Goal: Check status: Check status

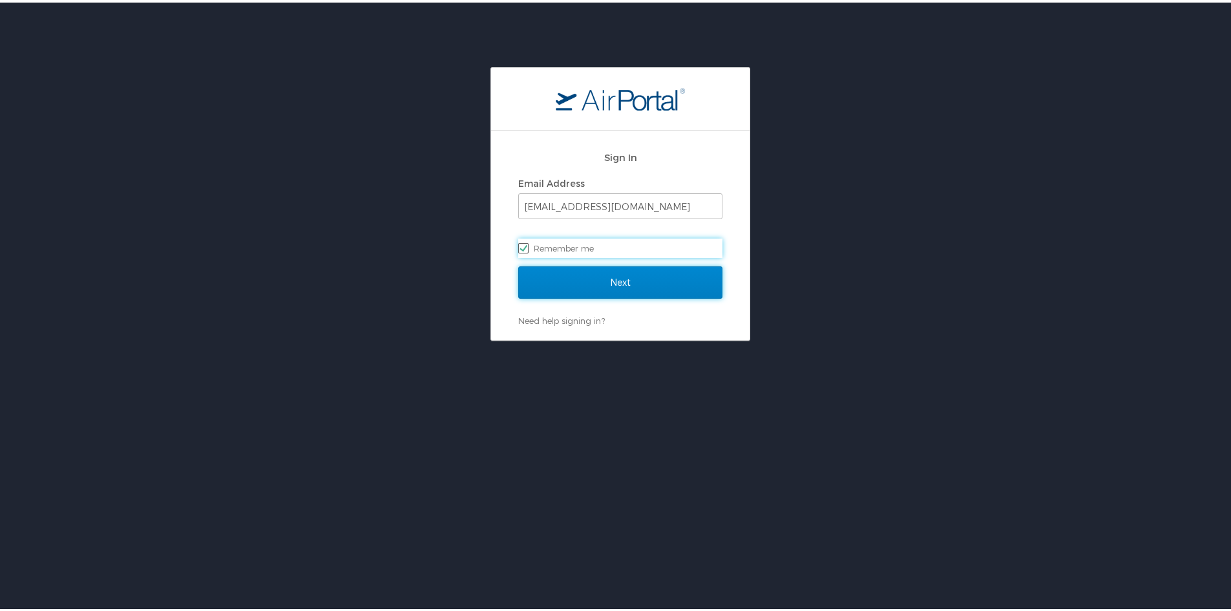
click at [576, 293] on input "Next" at bounding box center [620, 280] width 204 height 32
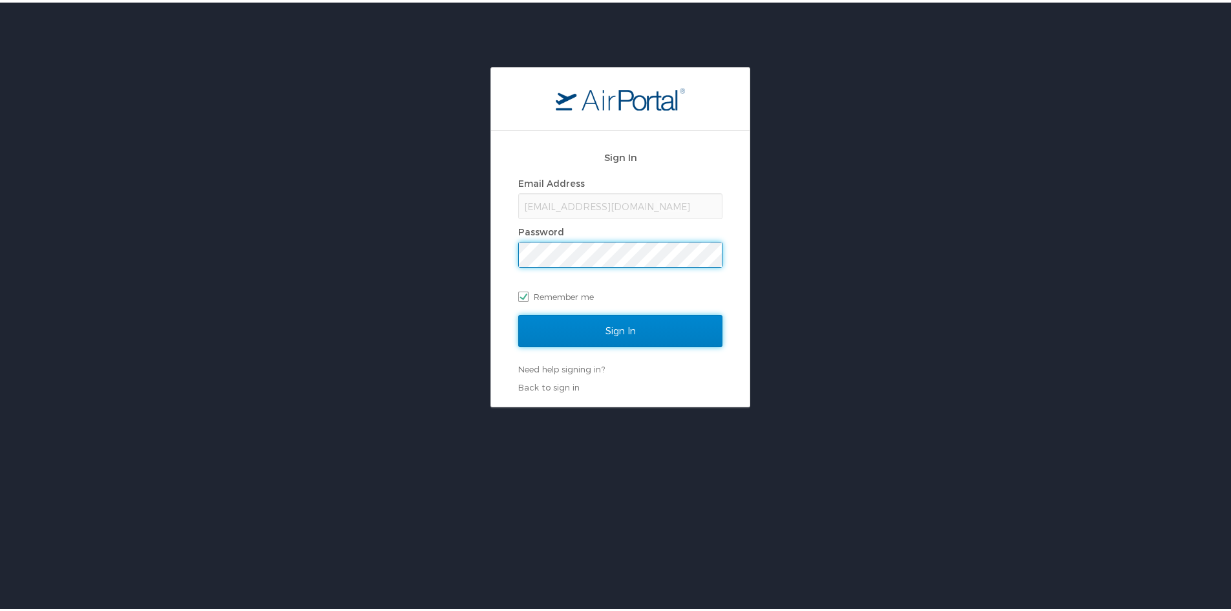
click at [582, 325] on input "Sign In" at bounding box center [620, 328] width 204 height 32
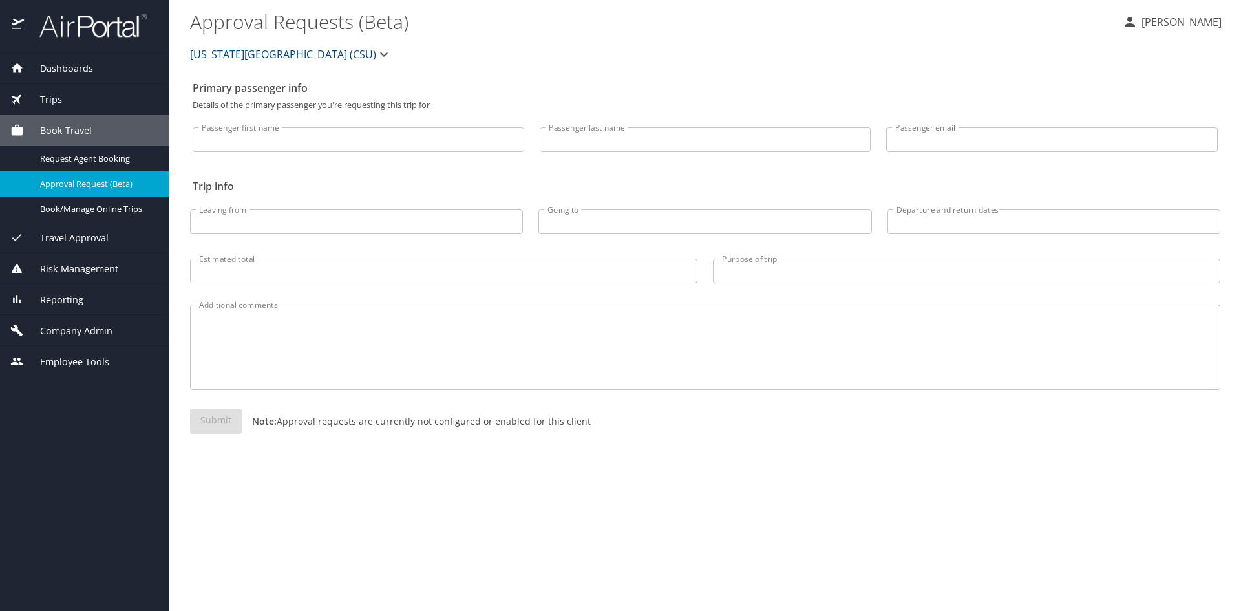
click at [90, 102] on div "Trips" at bounding box center [84, 99] width 149 height 14
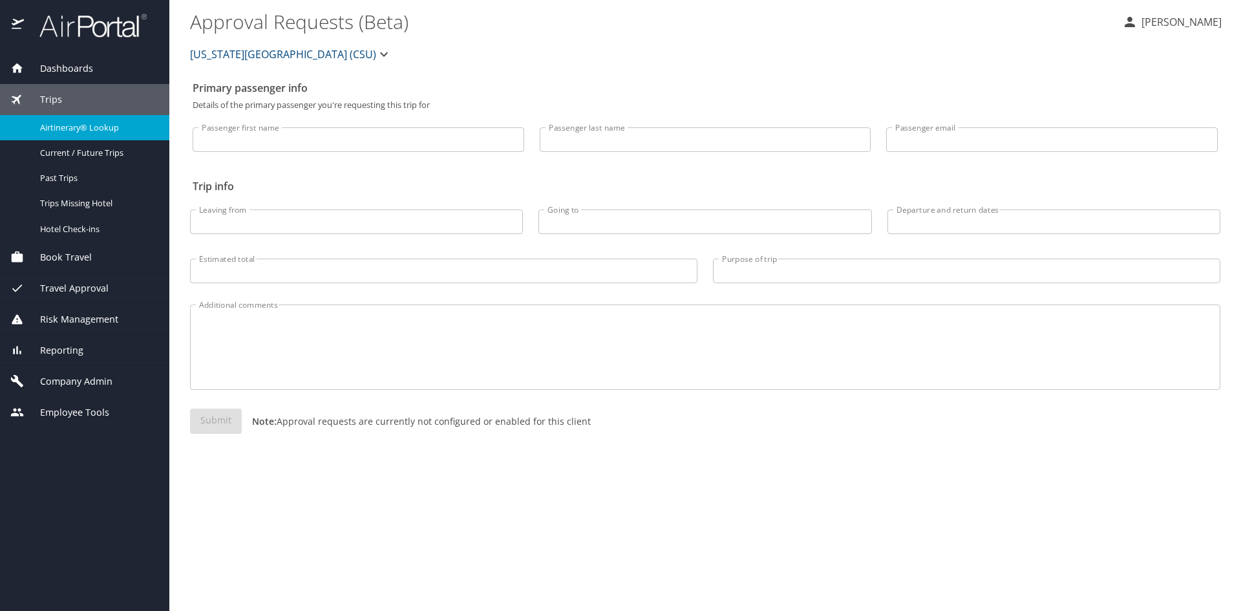
click at [96, 132] on span "Airtinerary® Lookup" at bounding box center [97, 127] width 114 height 12
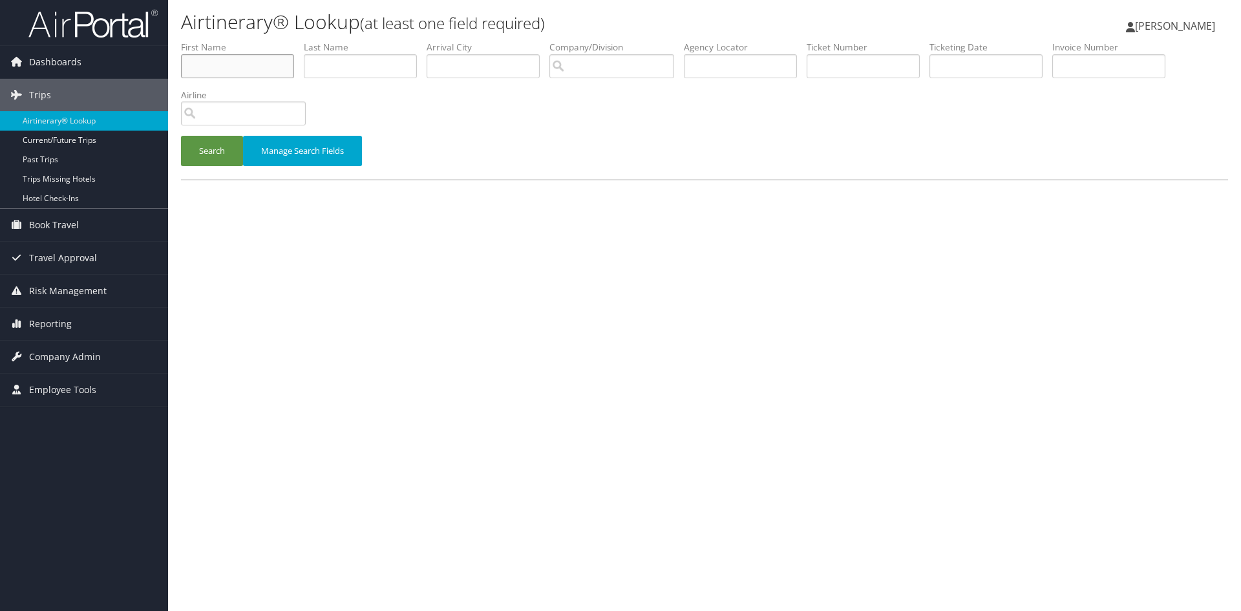
click at [221, 72] on input "text" at bounding box center [237, 66] width 113 height 24
type input "fred"
click at [362, 69] on input "text" at bounding box center [360, 66] width 113 height 24
click at [181, 136] on button "Search" at bounding box center [212, 151] width 62 height 30
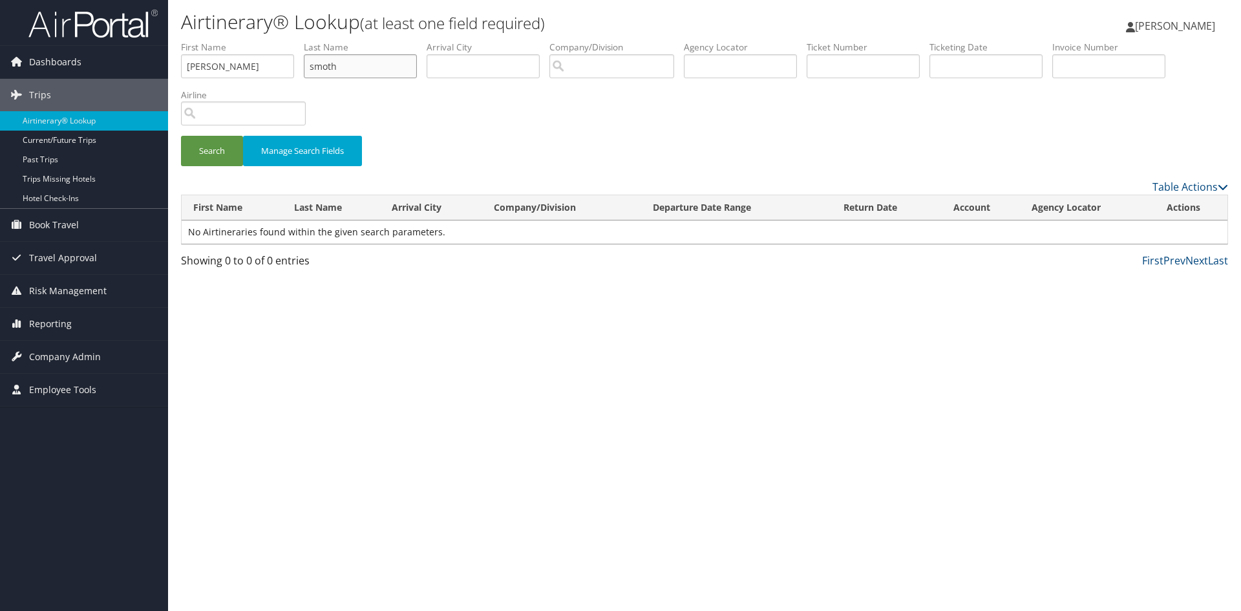
click at [329, 66] on input "smoth" at bounding box center [360, 66] width 113 height 24
type input "smith"
click at [181, 136] on button "Search" at bounding box center [212, 151] width 62 height 30
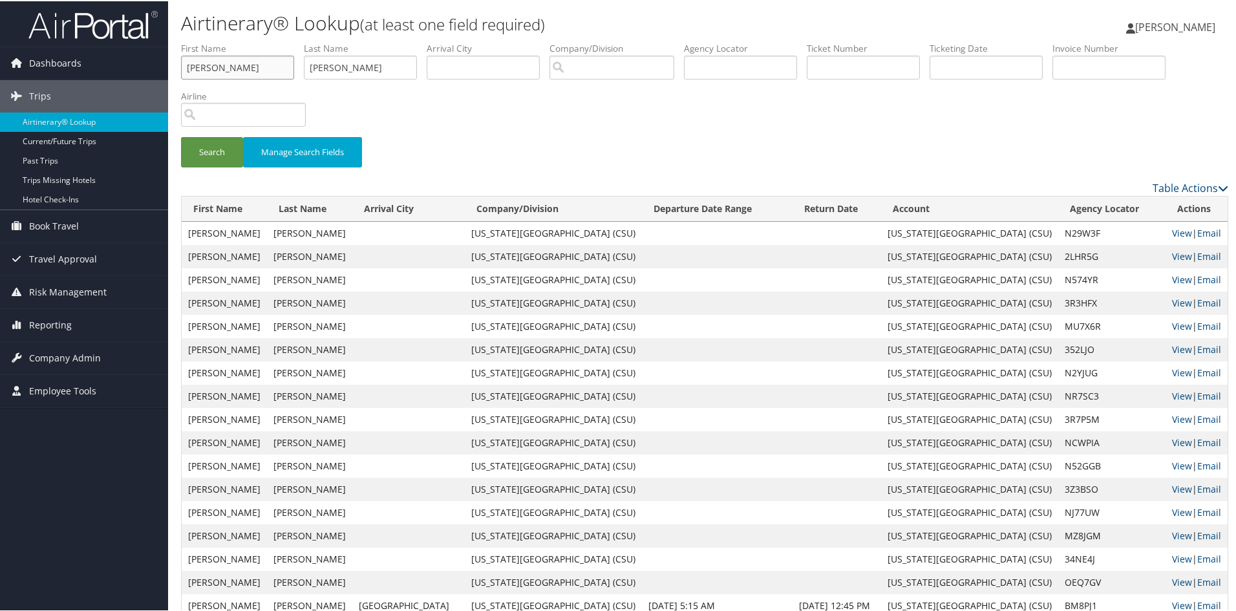
click at [220, 63] on input "fred" at bounding box center [237, 66] width 113 height 24
type input "frederick"
click at [181, 136] on button "Search" at bounding box center [212, 151] width 62 height 30
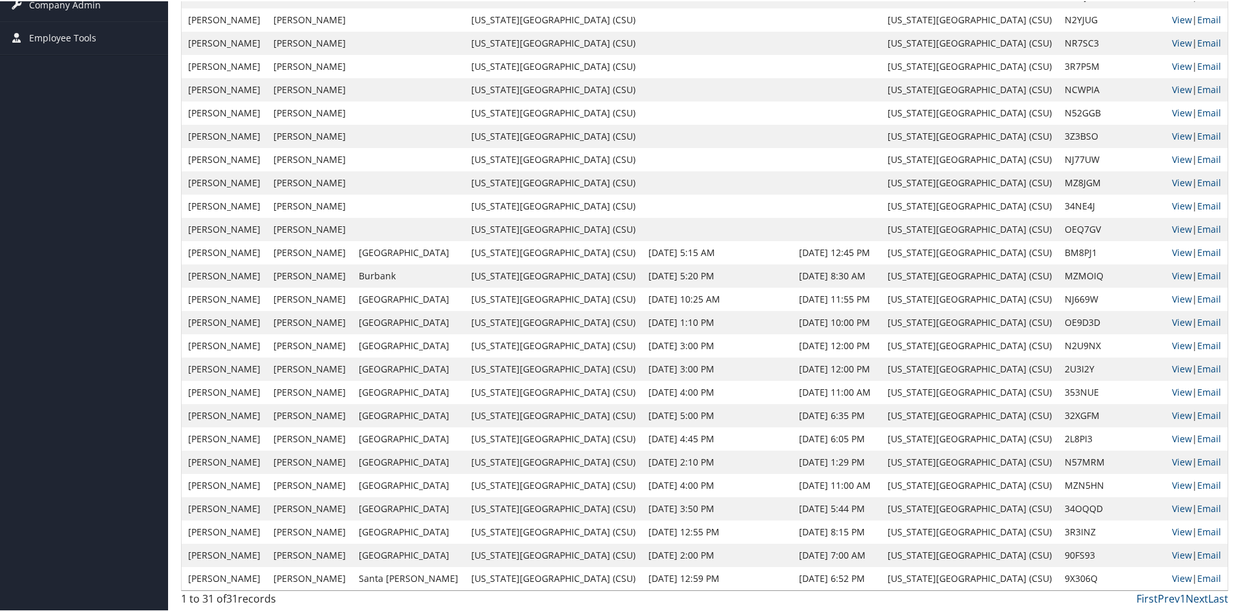
scroll to position [354, 0]
click at [1193, 595] on link "Next" at bounding box center [1196, 596] width 23 height 14
click at [1185, 596] on link "Next" at bounding box center [1196, 596] width 23 height 14
click at [1190, 597] on link "Next" at bounding box center [1196, 596] width 23 height 14
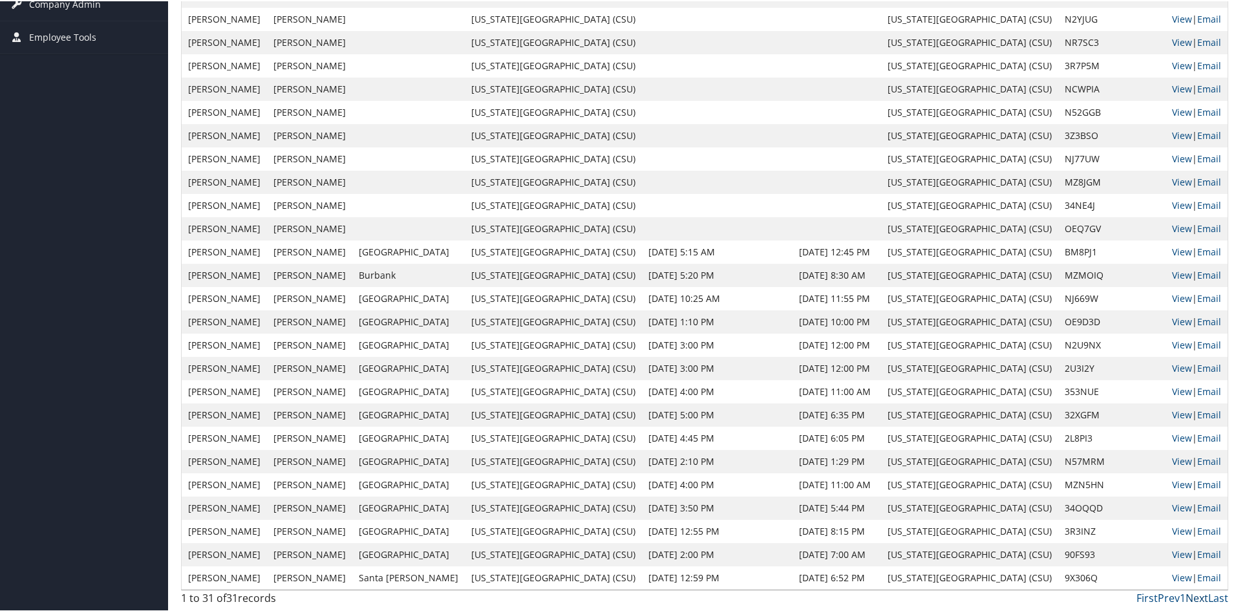
click at [1190, 597] on link "Next" at bounding box center [1196, 596] width 23 height 14
click at [1190, 593] on link "Next" at bounding box center [1196, 596] width 23 height 14
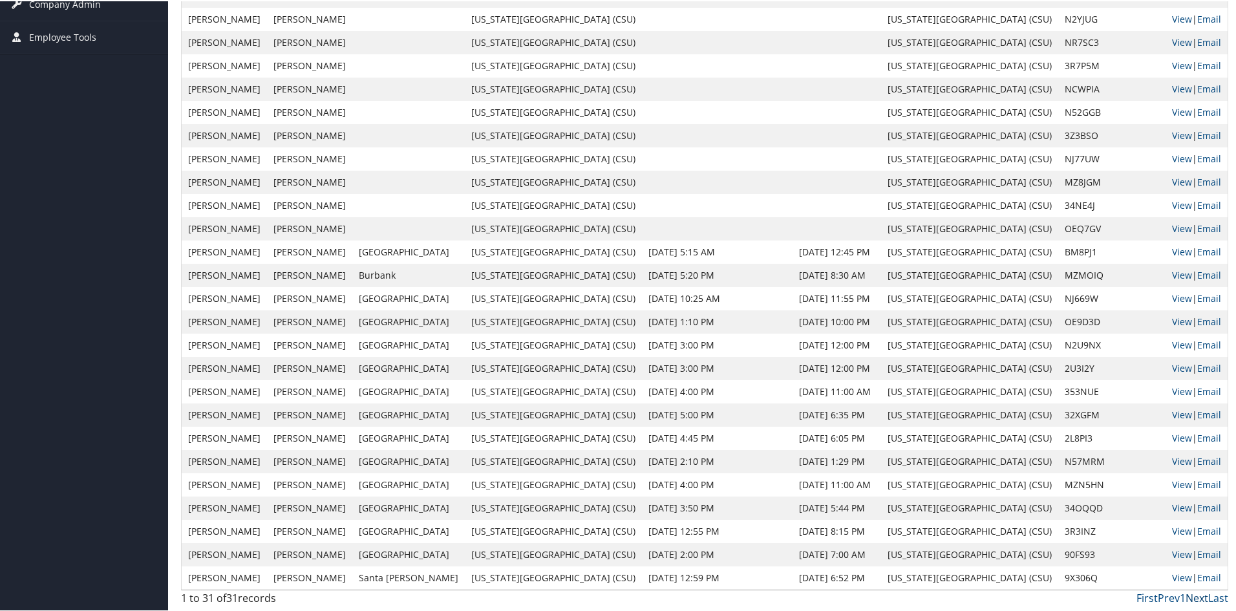
click at [1190, 593] on link "Next" at bounding box center [1196, 596] width 23 height 14
click at [1147, 596] on link "First" at bounding box center [1146, 596] width 21 height 14
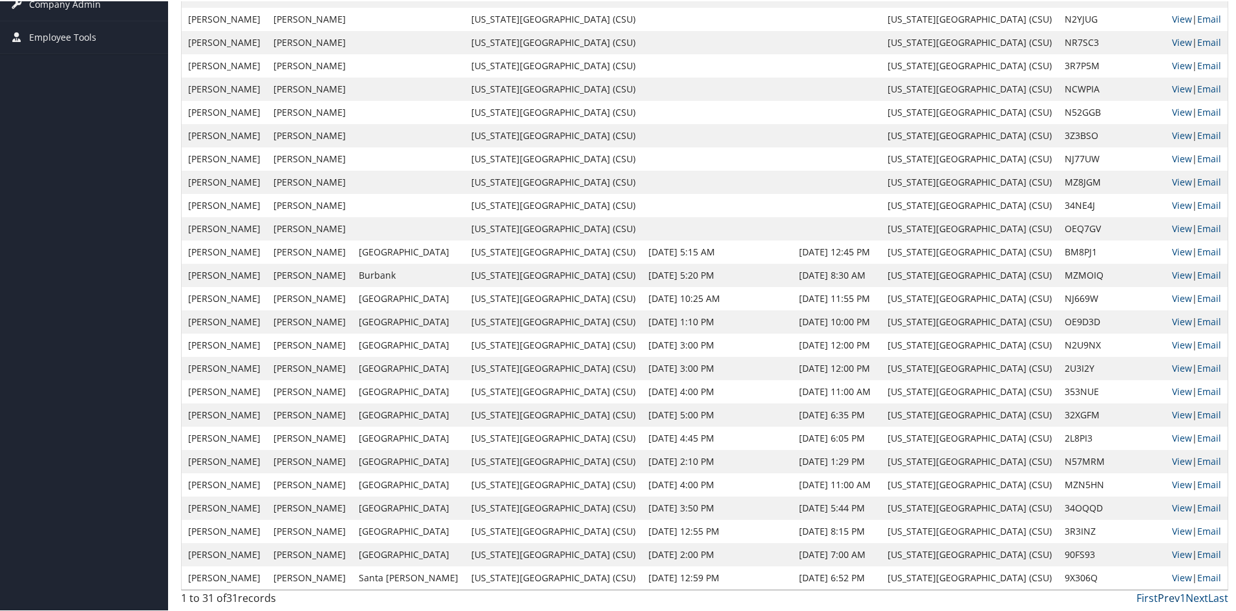
click at [1162, 596] on link "Prev" at bounding box center [1168, 596] width 22 height 14
click at [1179, 597] on link "1" at bounding box center [1182, 596] width 6 height 14
click at [1185, 596] on link "Next" at bounding box center [1196, 596] width 23 height 14
click at [1223, 598] on div "First Prev 1 Next Last" at bounding box center [838, 597] width 800 height 16
click at [1221, 599] on link "Last" at bounding box center [1218, 596] width 20 height 14
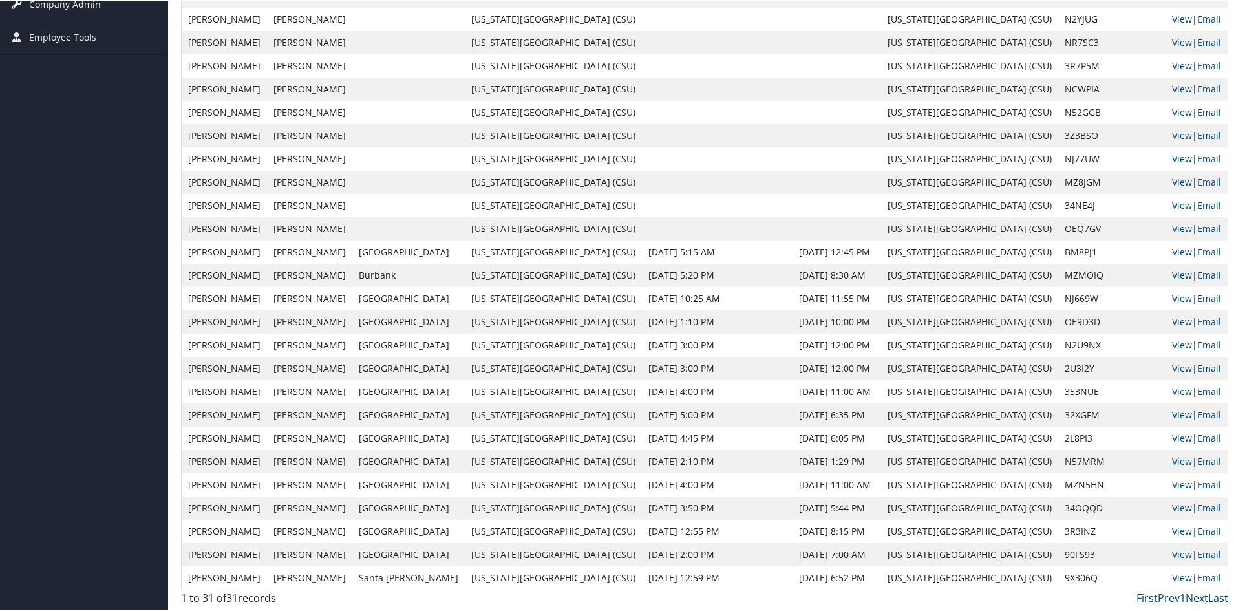
click at [1221, 599] on link "Last" at bounding box center [1218, 596] width 20 height 14
click at [1208, 599] on link "Last" at bounding box center [1218, 596] width 20 height 14
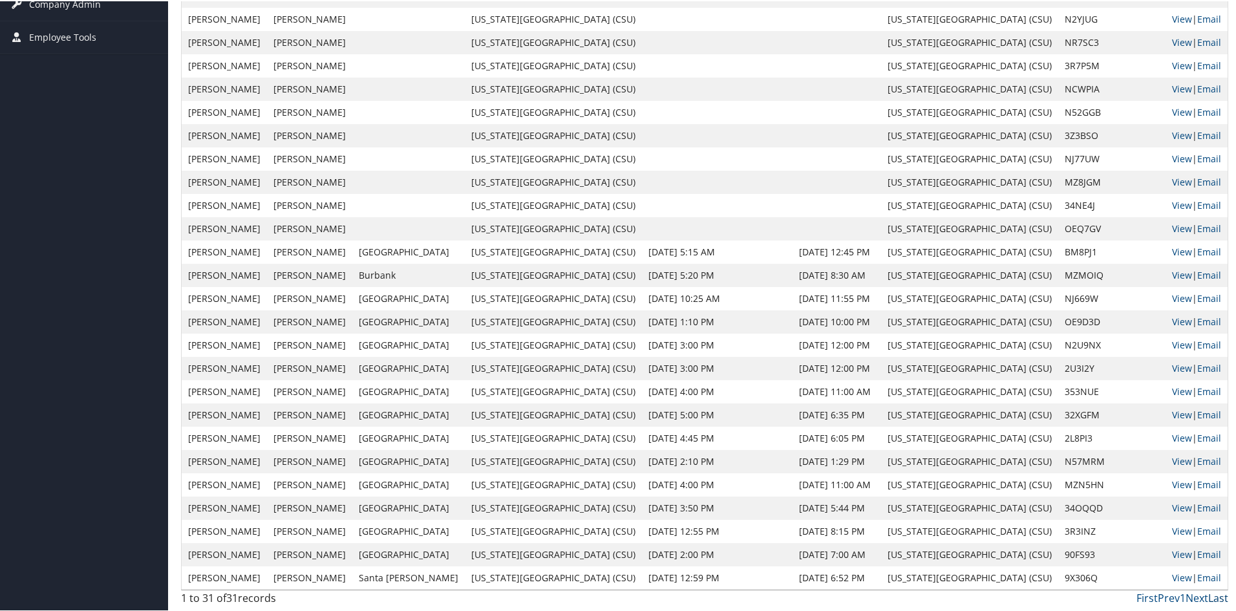
click at [1208, 599] on link "Last" at bounding box center [1218, 596] width 20 height 14
click at [996, 408] on td "California State University (CSU)" at bounding box center [969, 413] width 177 height 23
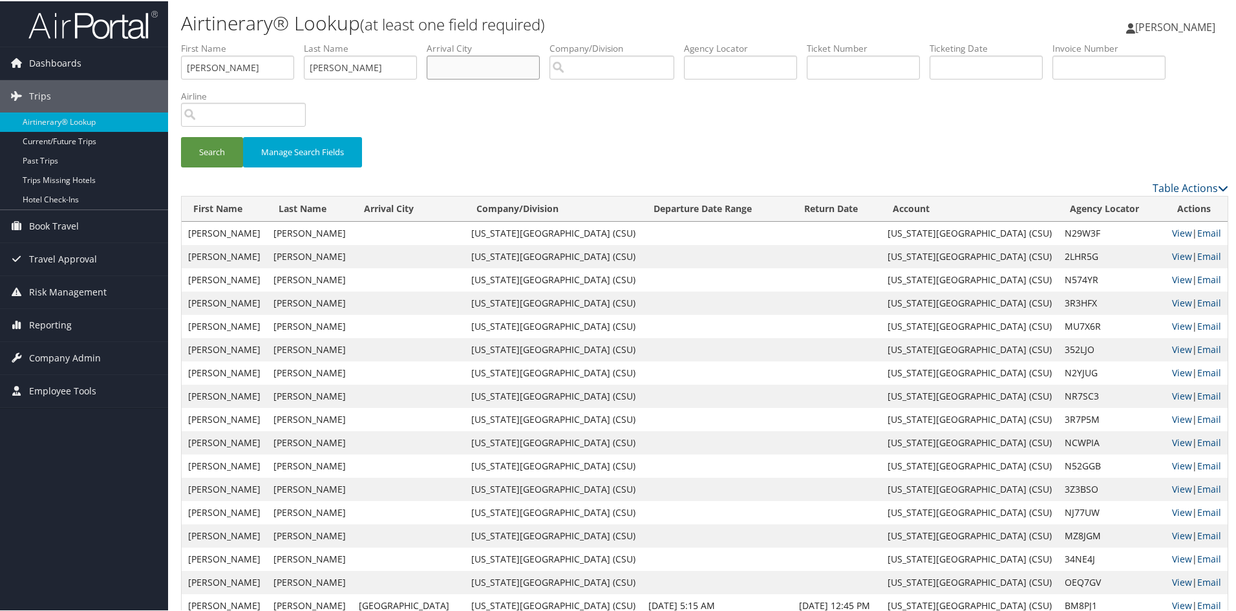
click at [454, 72] on input "text" at bounding box center [483, 66] width 113 height 24
type input "germany"
click at [181, 136] on button "Search" at bounding box center [212, 151] width 62 height 30
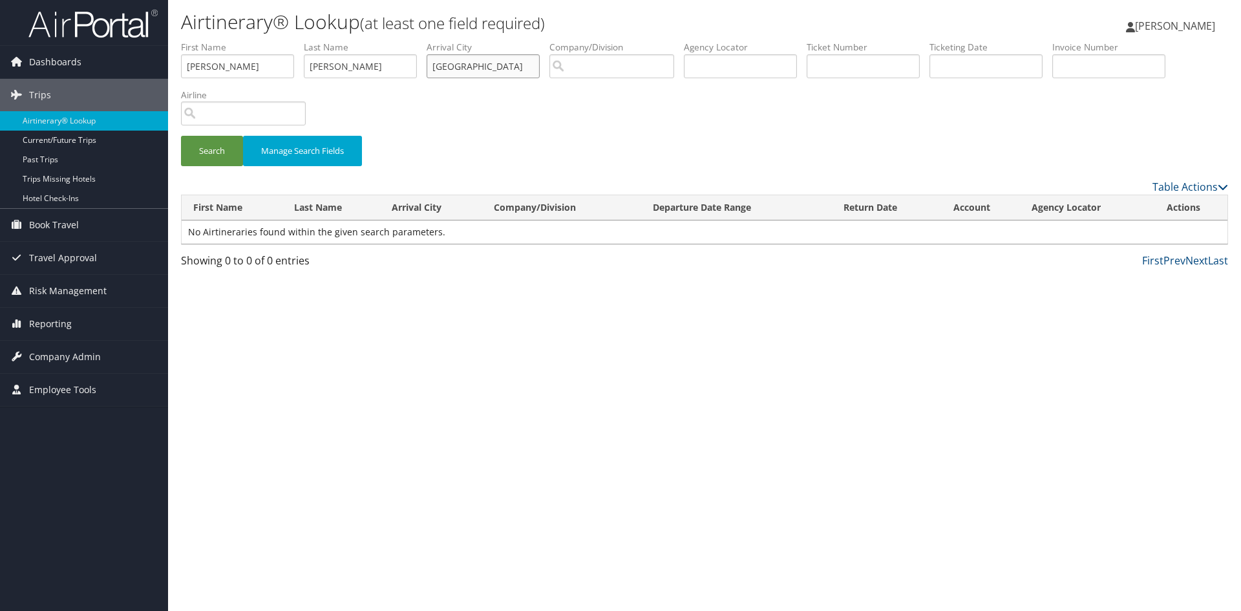
drag, startPoint x: 494, startPoint y: 69, endPoint x: 410, endPoint y: 76, distance: 84.9
click at [410, 41] on ul "First Name frederick Last Name smith Departure City Arrival City germany Compan…" at bounding box center [704, 41] width 1047 height 0
